Goal: Task Accomplishment & Management: Complete application form

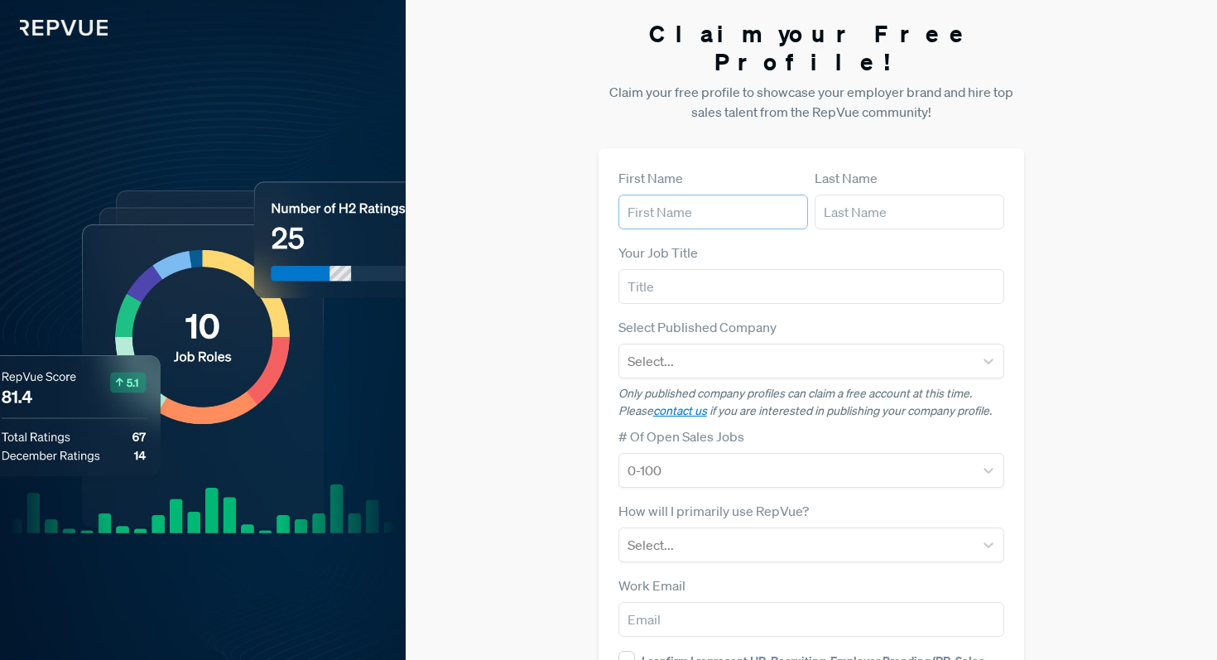
click at [708, 195] on input "text" at bounding box center [714, 212] width 190 height 35
type input "[PERSON_NAME]"
click at [757, 272] on input "text" at bounding box center [812, 286] width 387 height 35
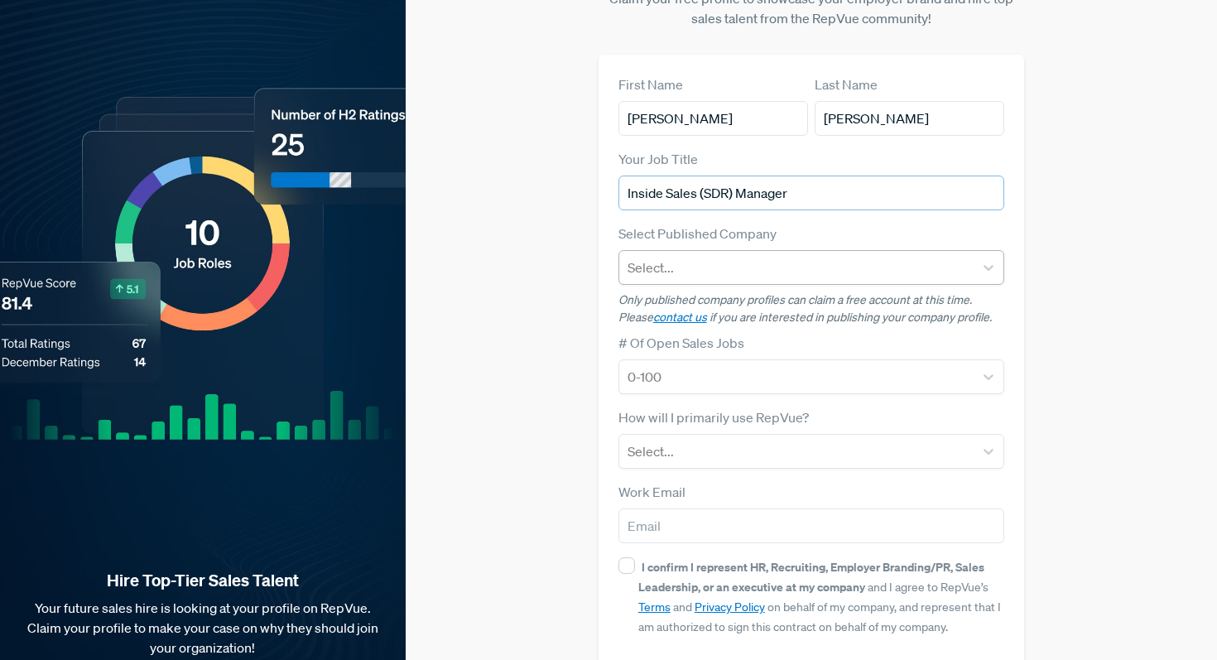
type input "Inside Sales (SDR) Manager"
click at [856, 256] on div at bounding box center [797, 267] width 339 height 23
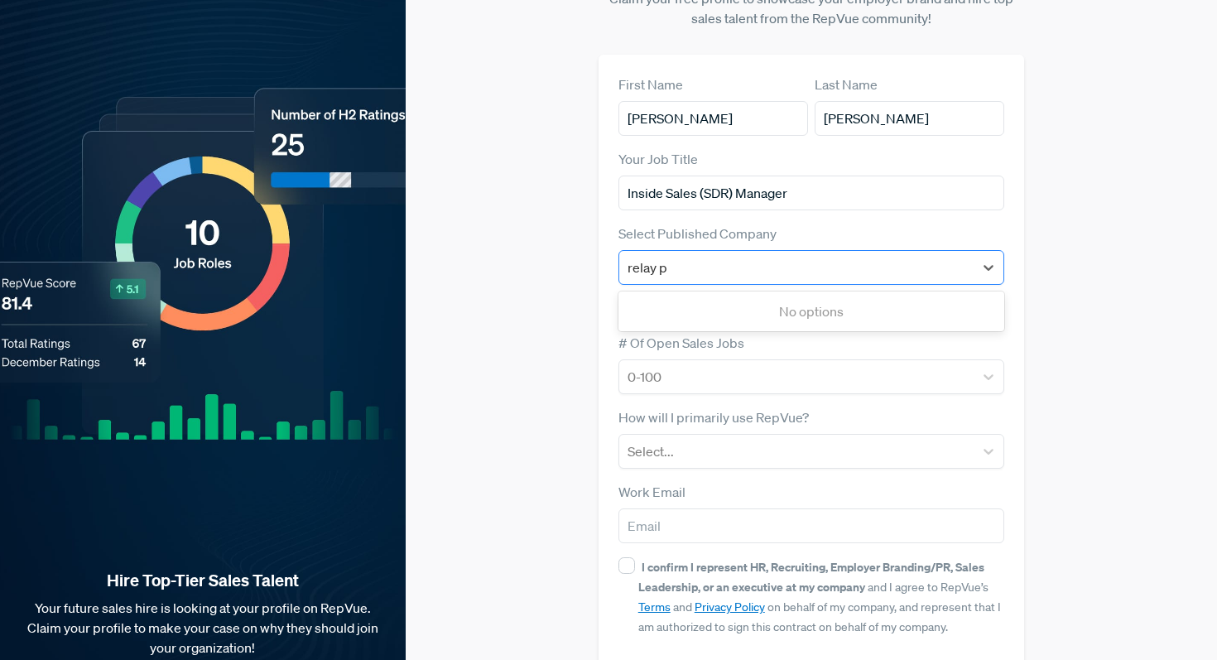
type input "relay"
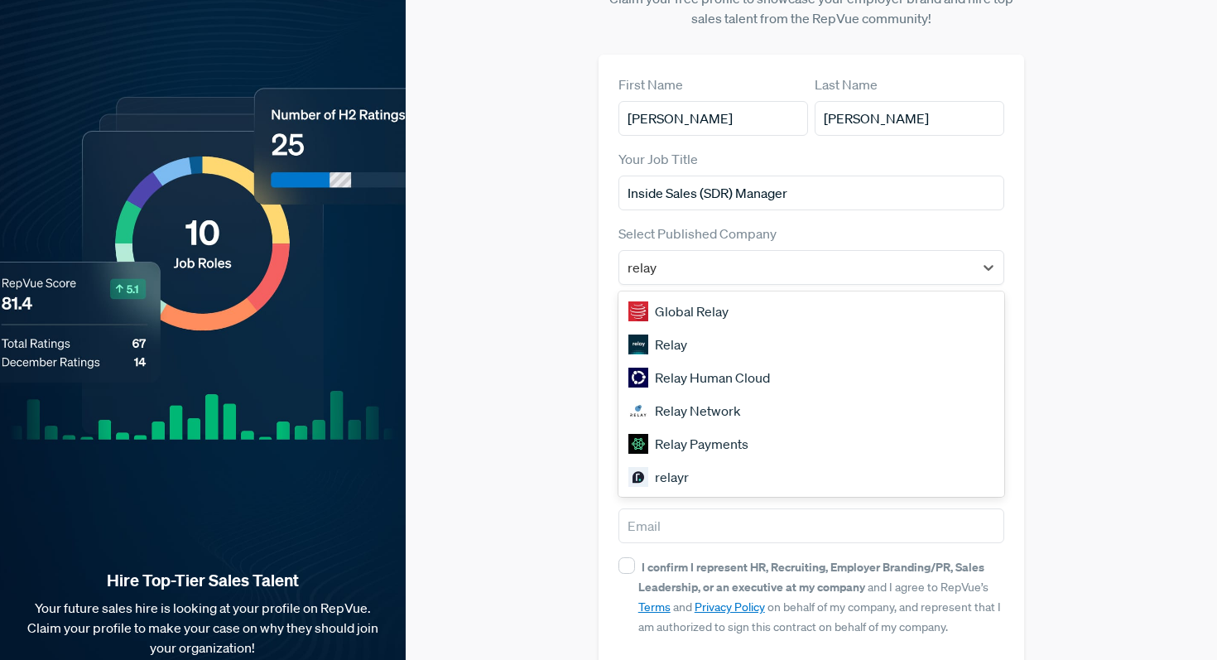
click at [661, 328] on div "Relay" at bounding box center [812, 344] width 387 height 33
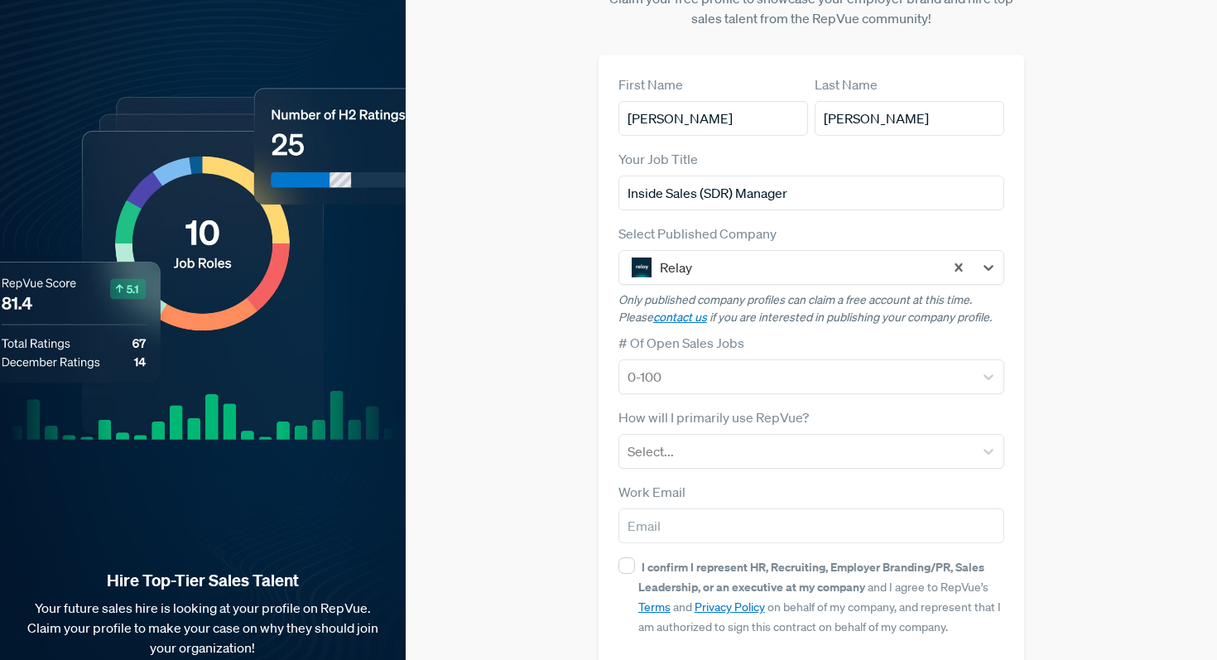
scroll to position [145, 0]
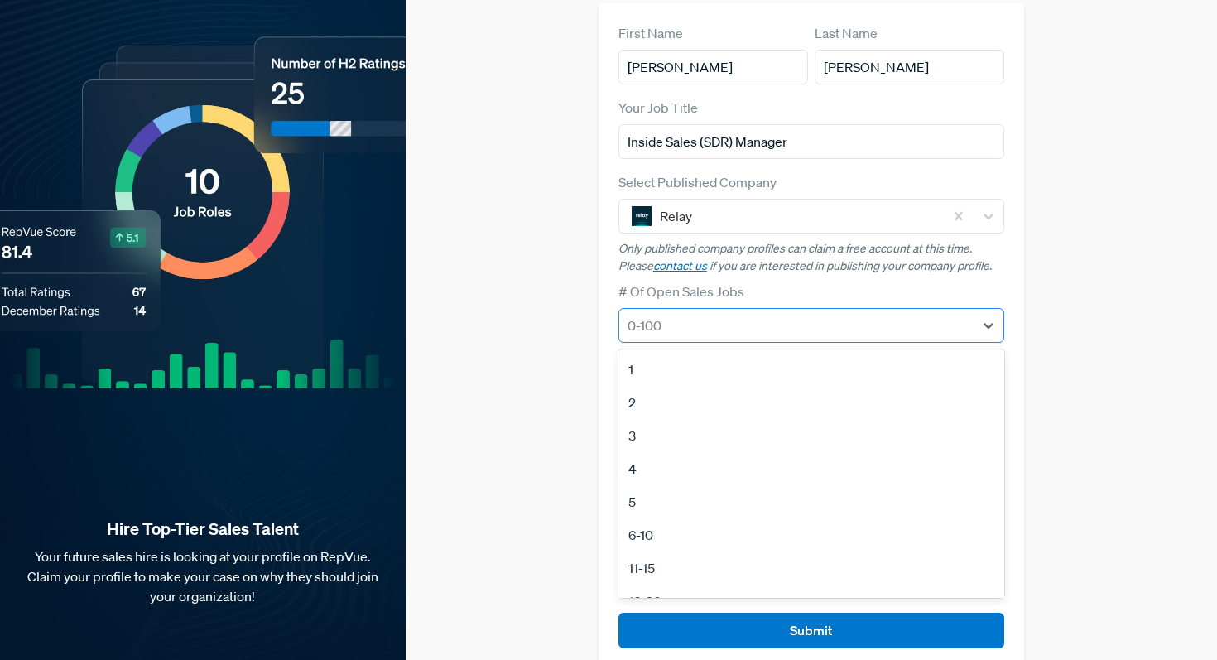
click at [795, 314] on div at bounding box center [797, 325] width 339 height 23
click at [648, 518] on div "6-10" at bounding box center [812, 534] width 387 height 33
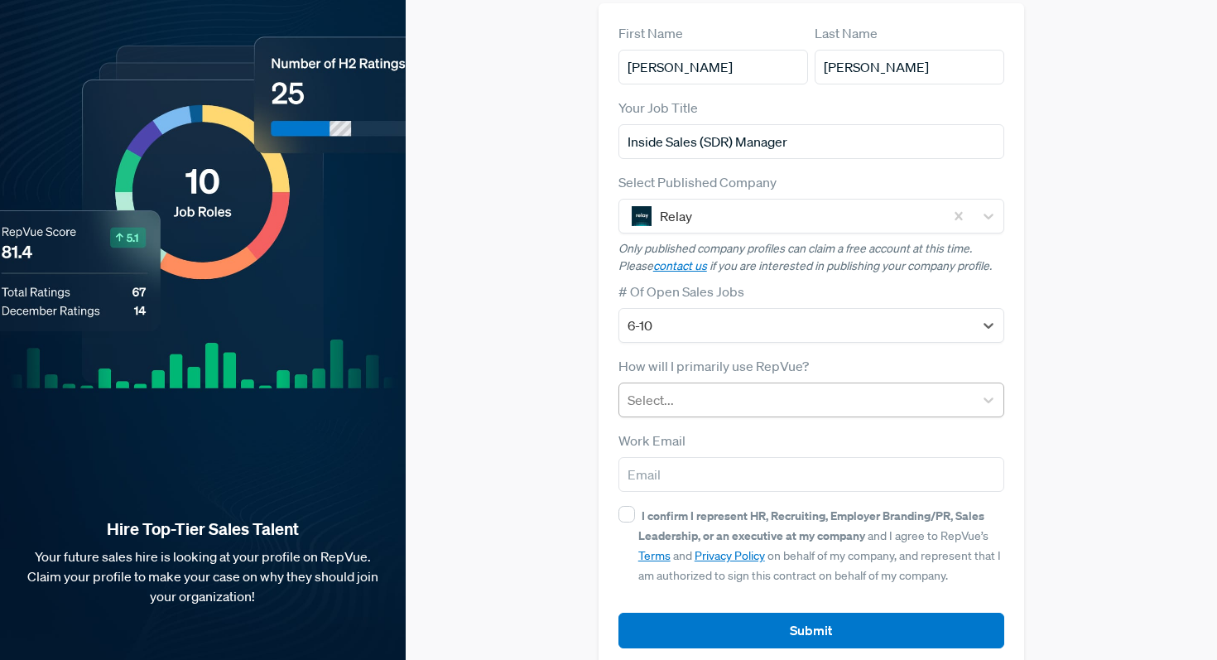
click at [716, 388] on div at bounding box center [797, 399] width 339 height 23
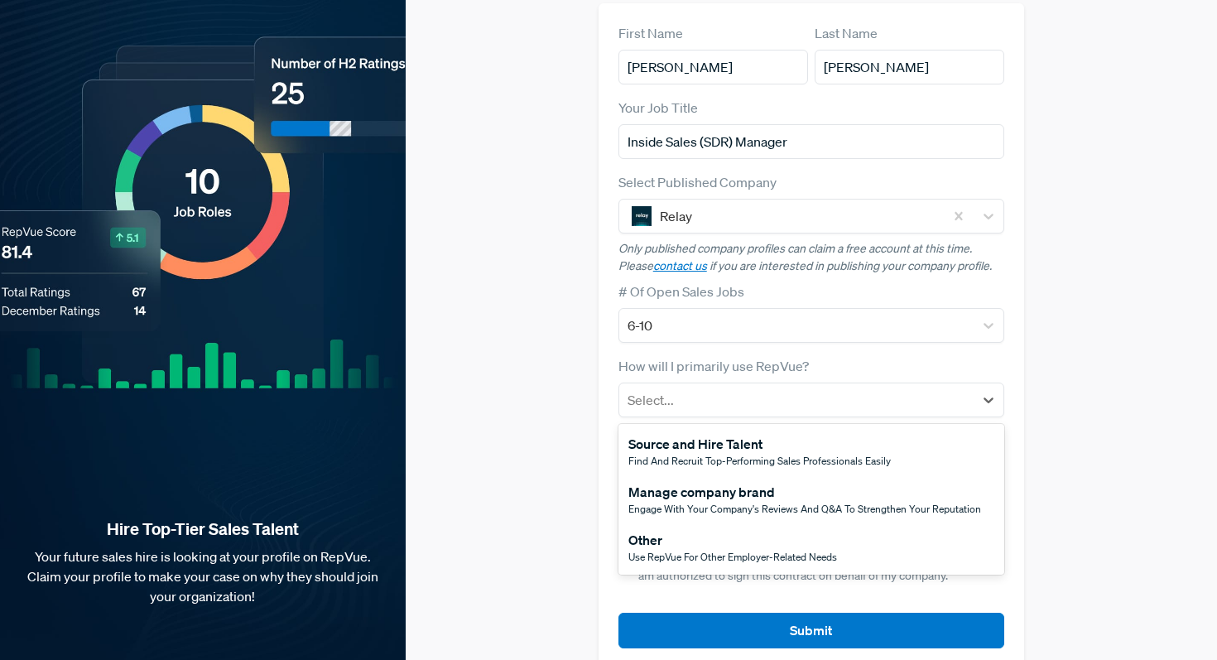
click at [729, 434] on div "Source and Hire Talent" at bounding box center [760, 444] width 263 height 20
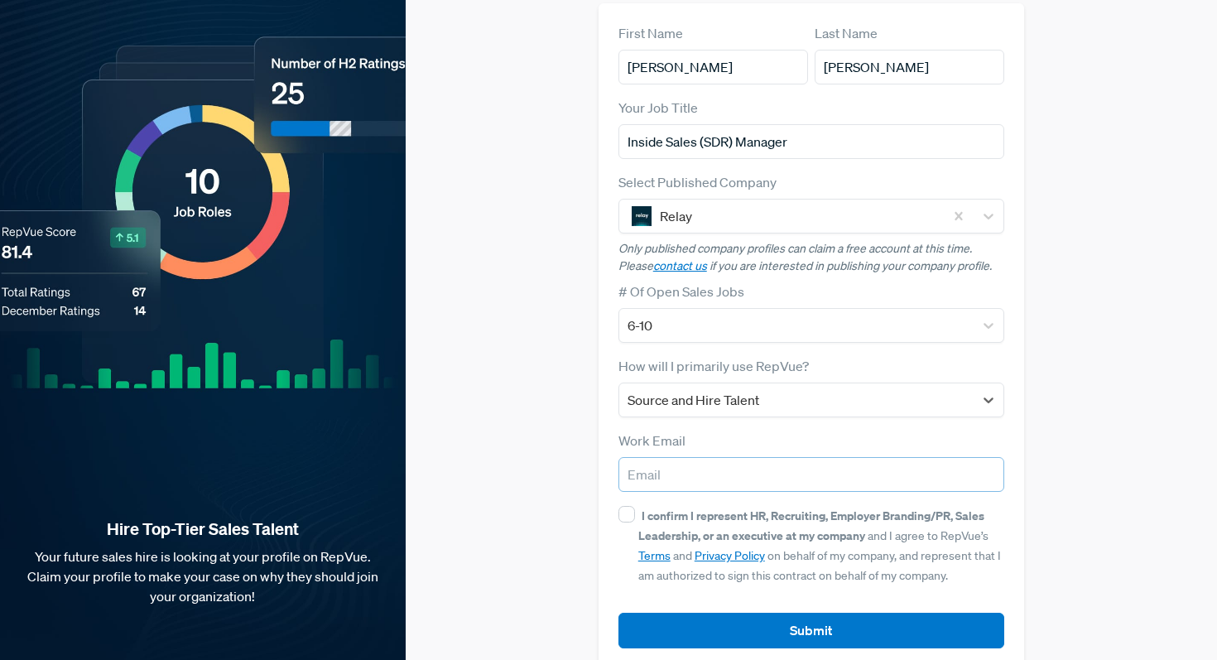
click at [656, 457] on input "email" at bounding box center [812, 474] width 387 height 35
type input "[PERSON_NAME][EMAIL_ADDRESS][PERSON_NAME][DOMAIN_NAME]"
click at [626, 506] on input "I confirm I represent HR, Recruiting, Employer Branding/PR, Sales Leadership, o…" at bounding box center [627, 514] width 17 height 17
checkbox input "true"
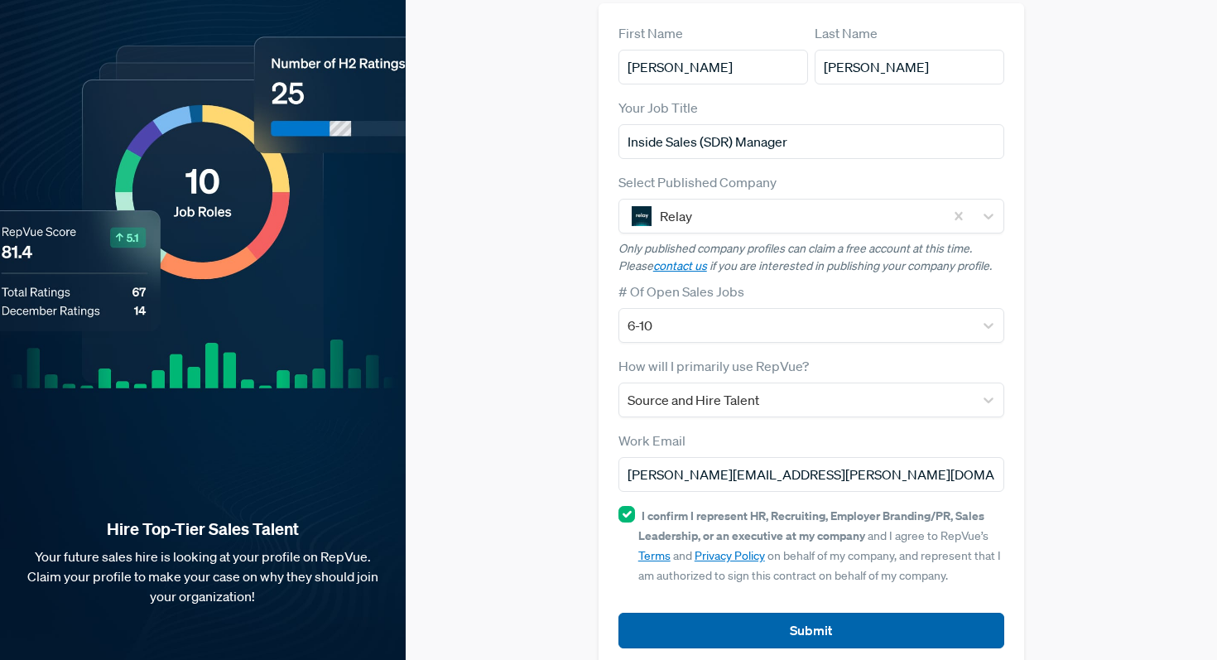
click at [785, 613] on button "Submit" at bounding box center [812, 631] width 387 height 36
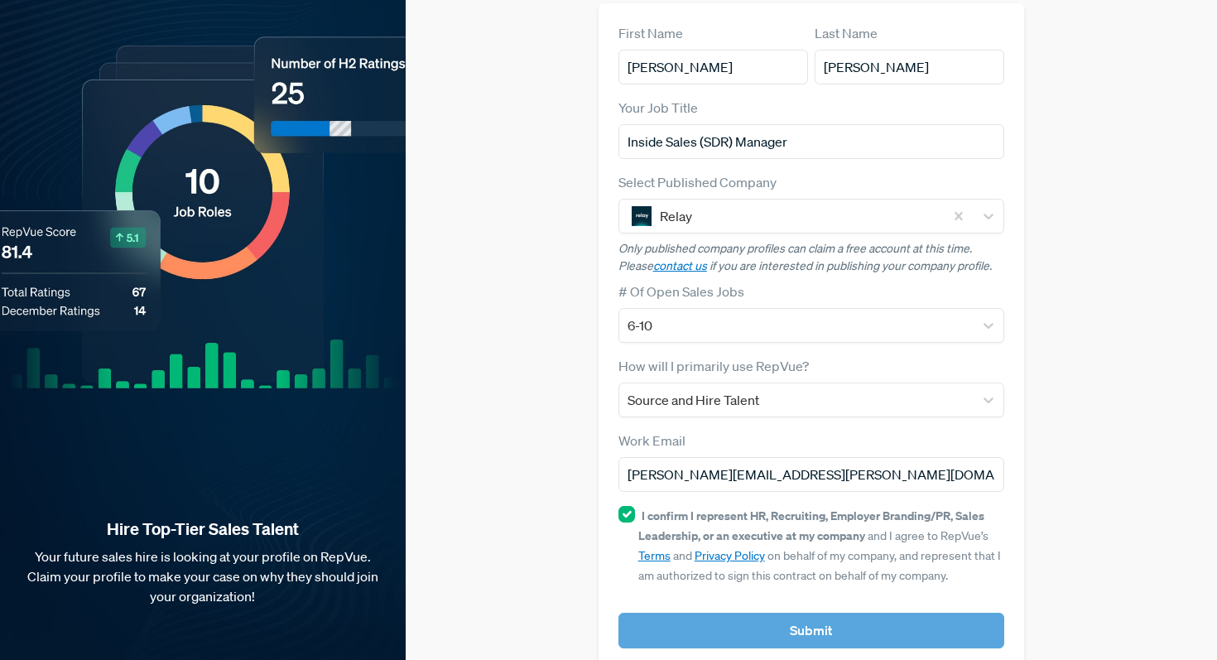
scroll to position [0, 0]
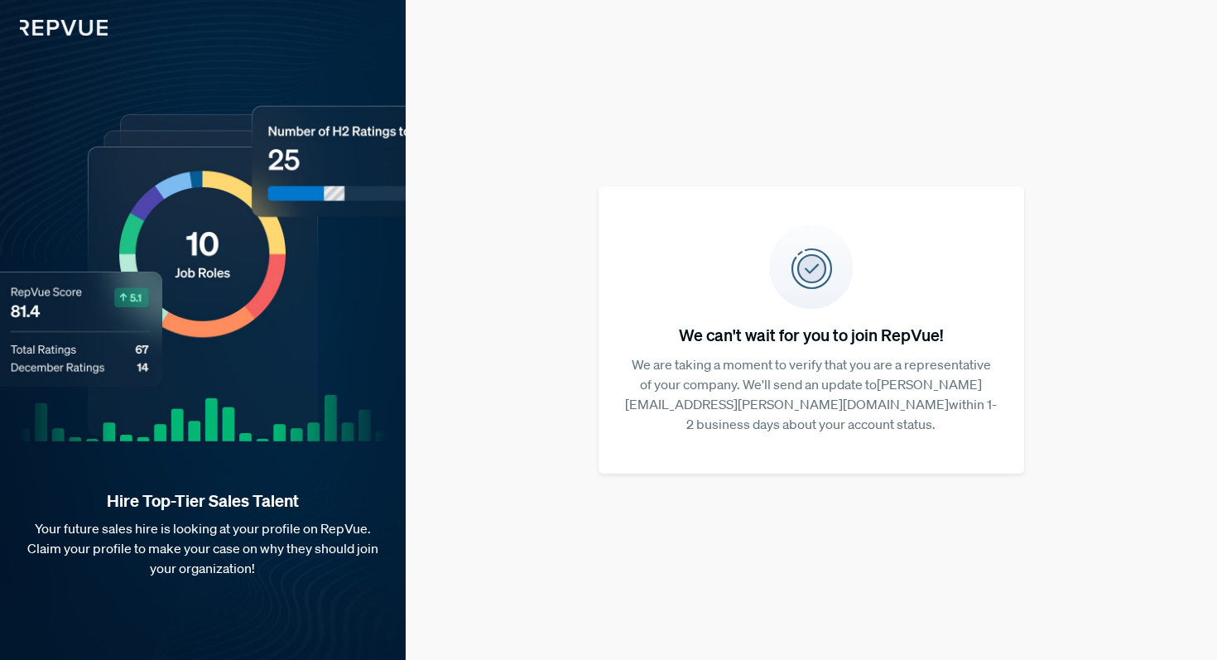
click at [547, 329] on div "We can't wait for you to join RepVue! We are taking a moment to verify that you…" at bounding box center [812, 330] width 812 height 660
